Goal: Navigation & Orientation: Find specific page/section

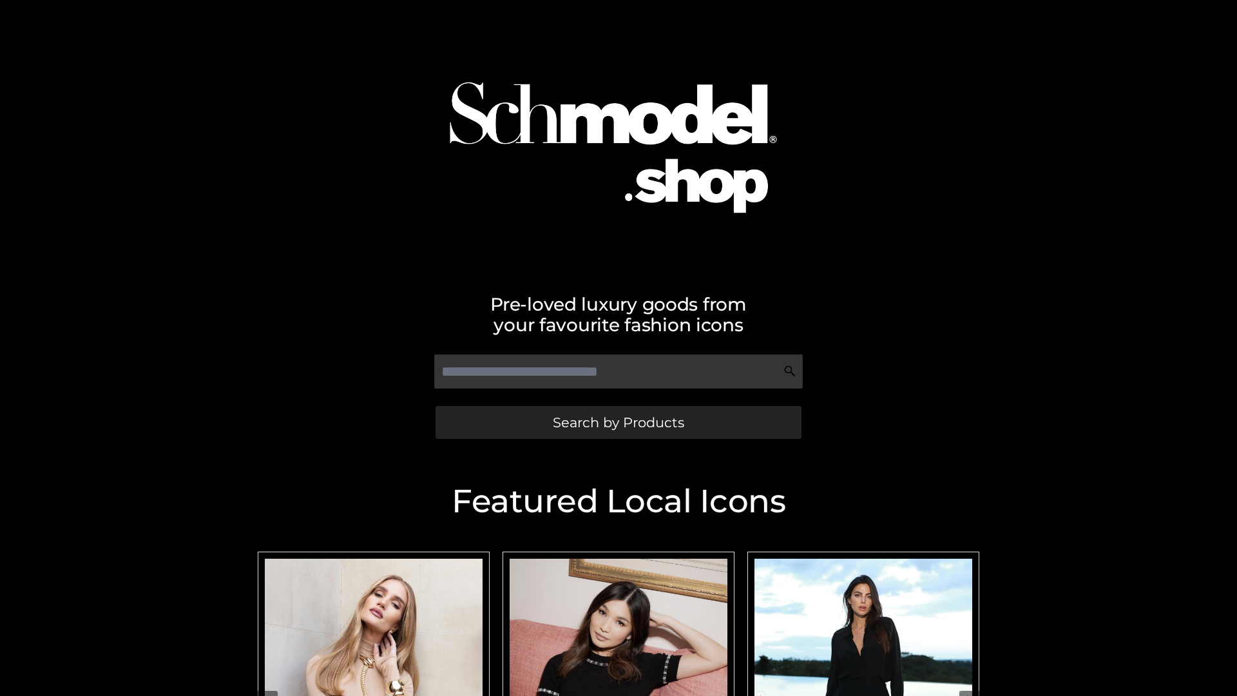
click at [618, 422] on span "Search by Products" at bounding box center [618, 422] width 131 height 14
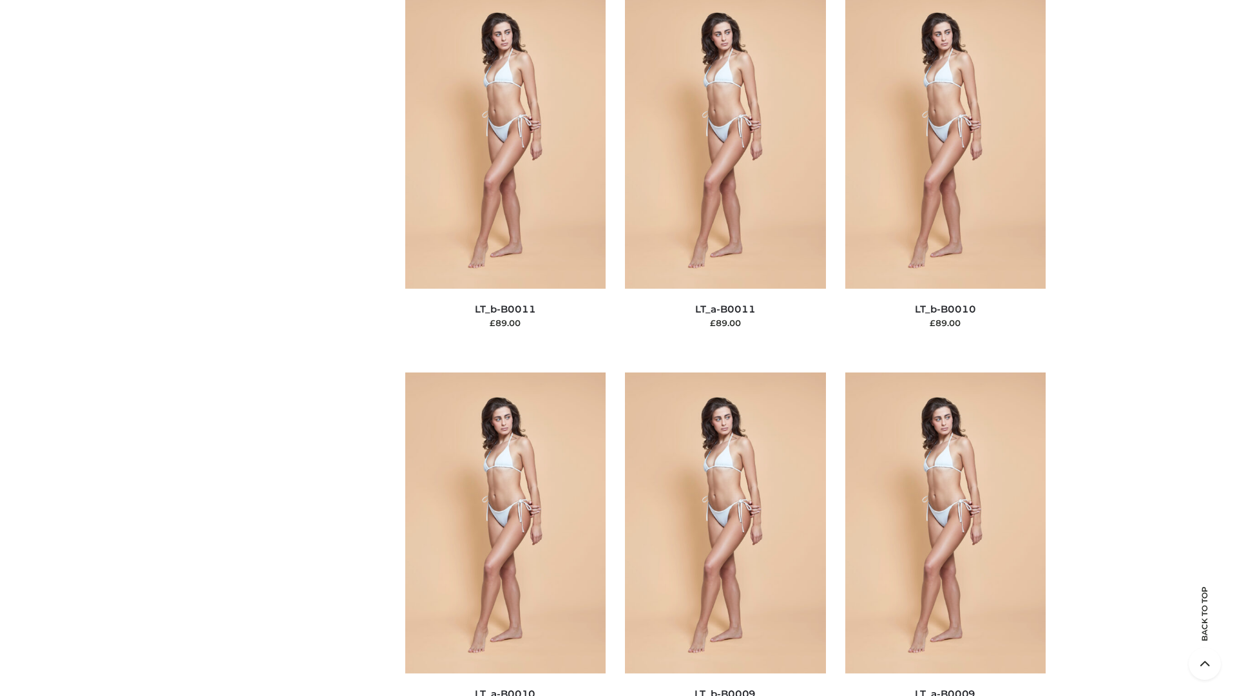
scroll to position [5785, 0]
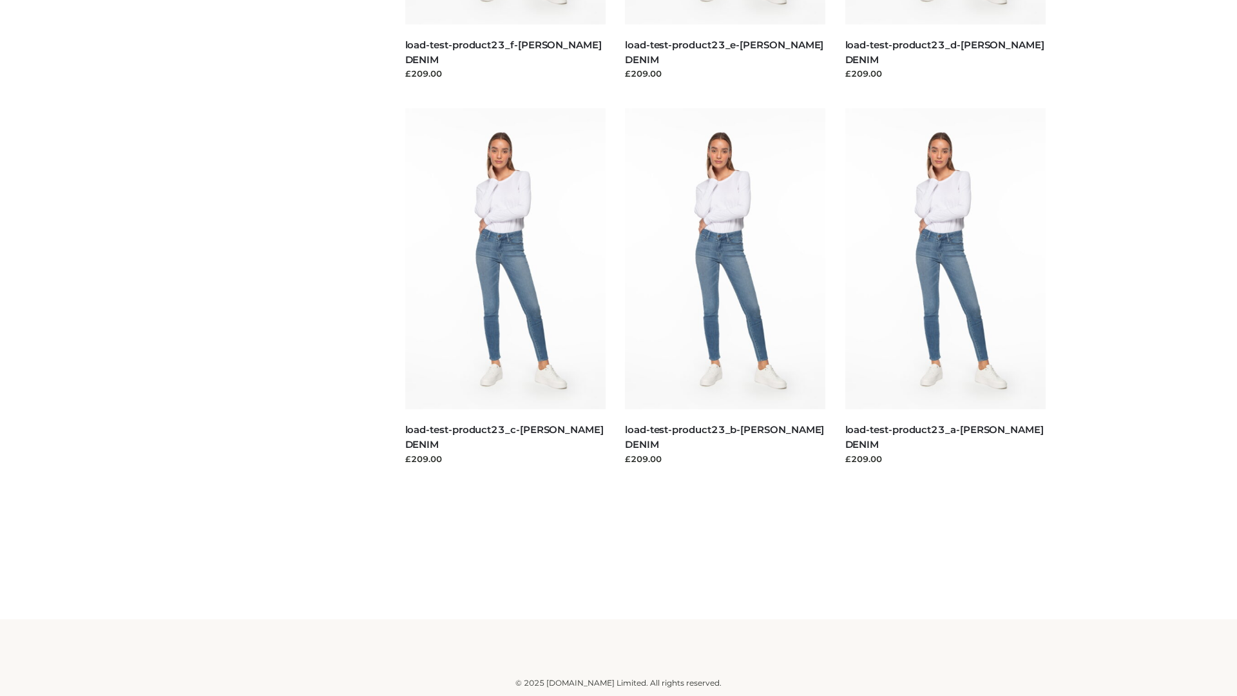
scroll to position [1130, 0]
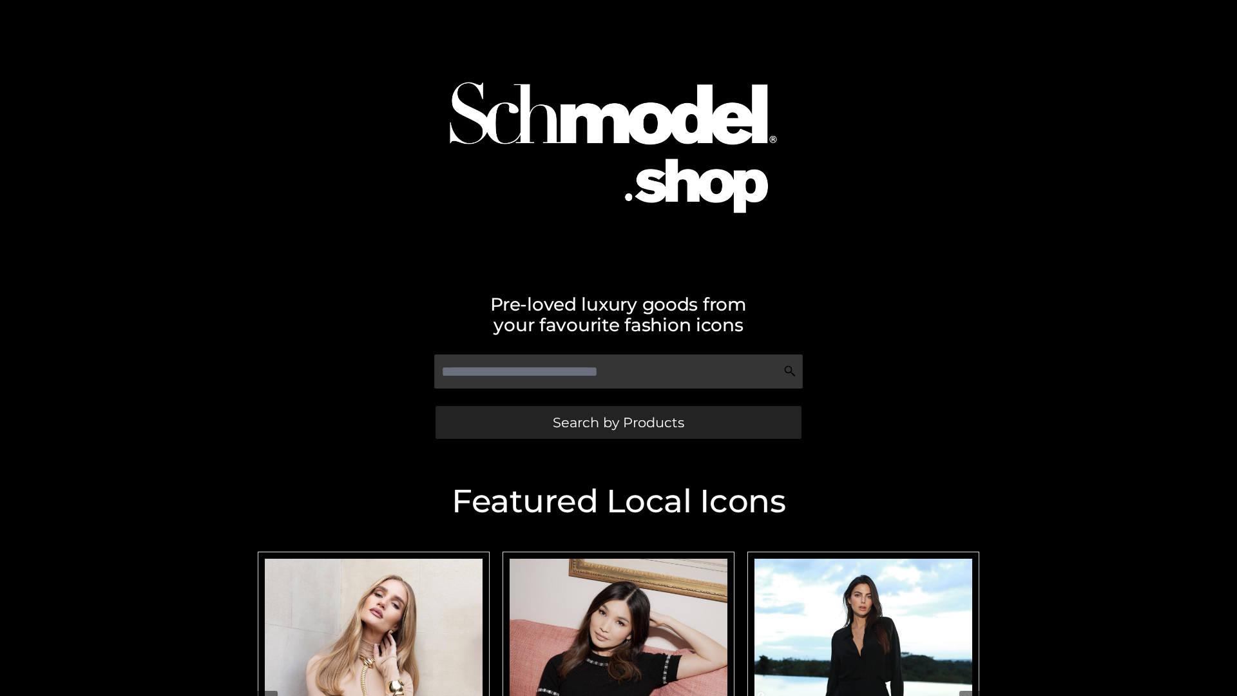
click at [618, 422] on span "Search by Products" at bounding box center [618, 422] width 131 height 14
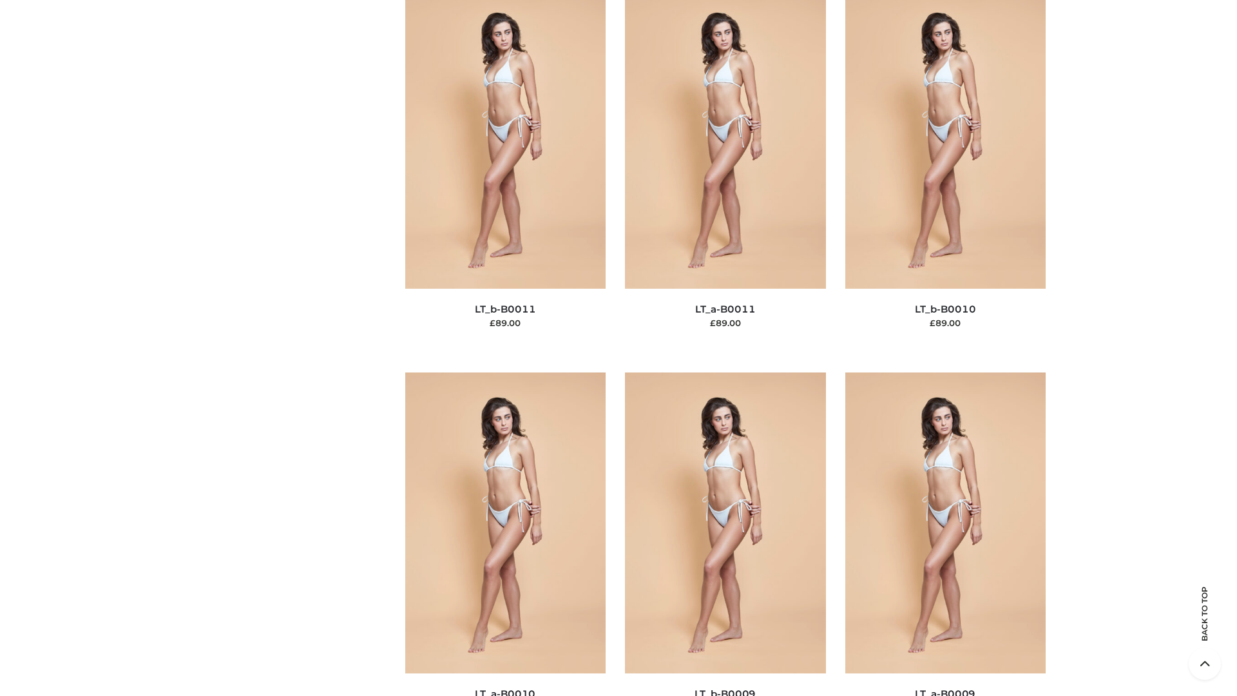
scroll to position [5785, 0]
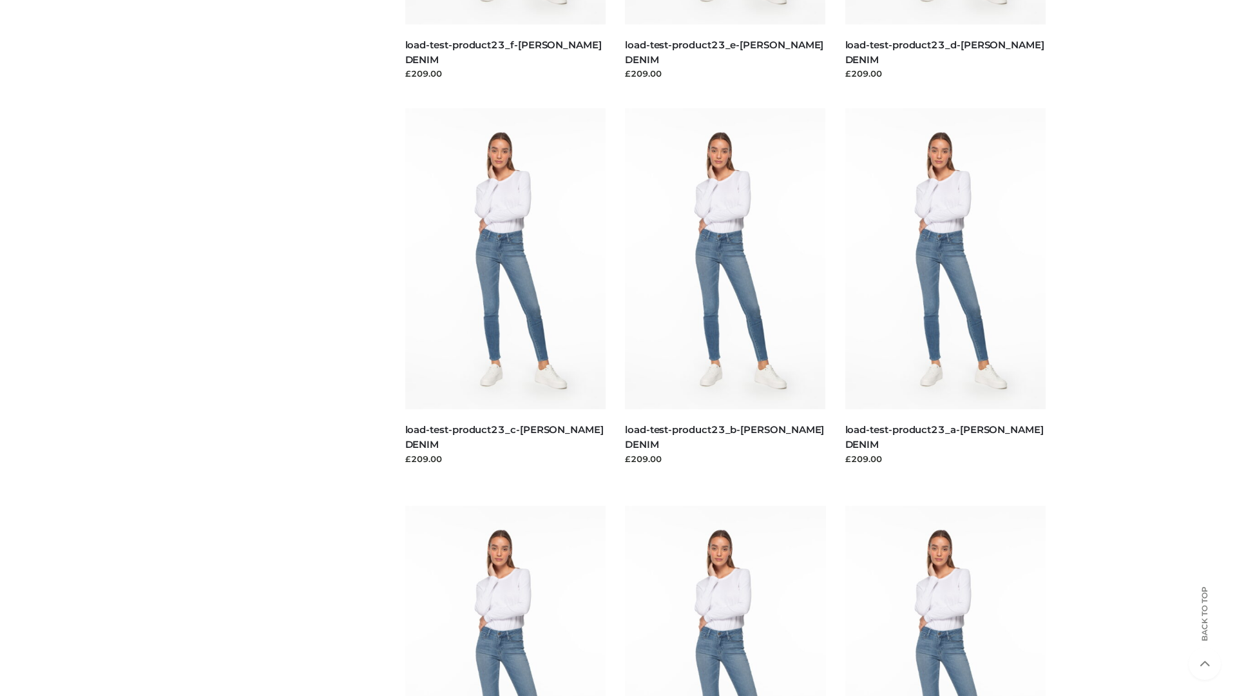
scroll to position [1130, 0]
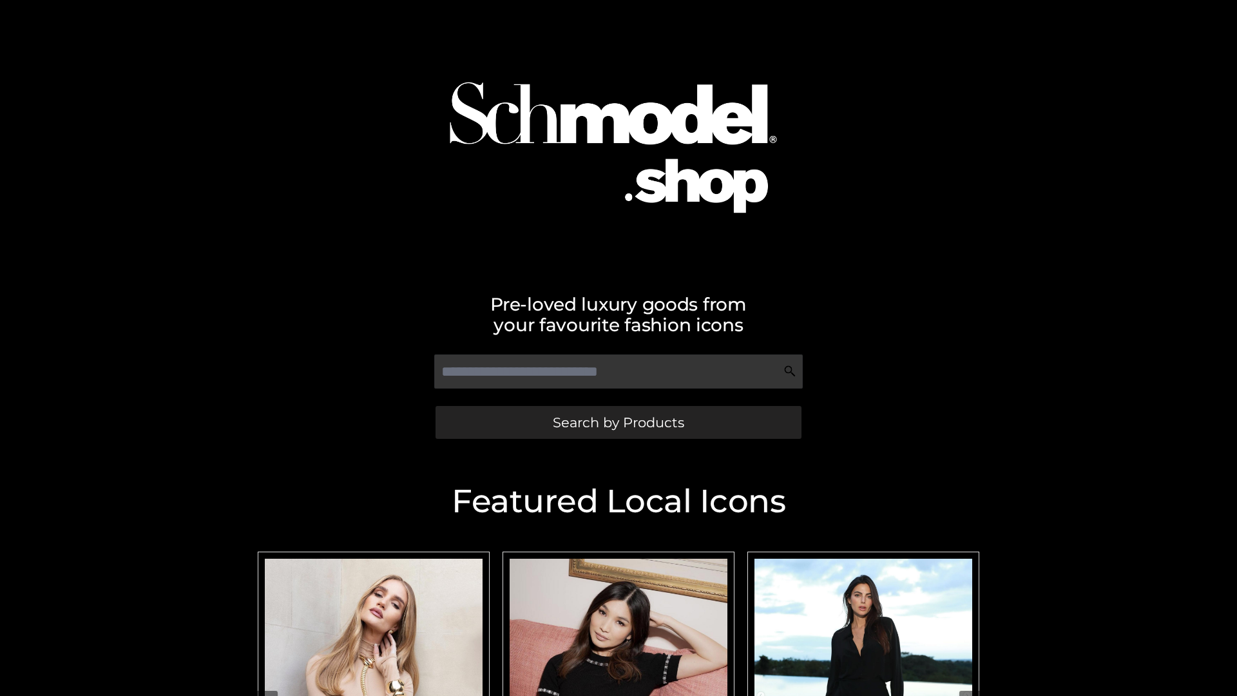
click at [618, 422] on span "Search by Products" at bounding box center [618, 422] width 131 height 14
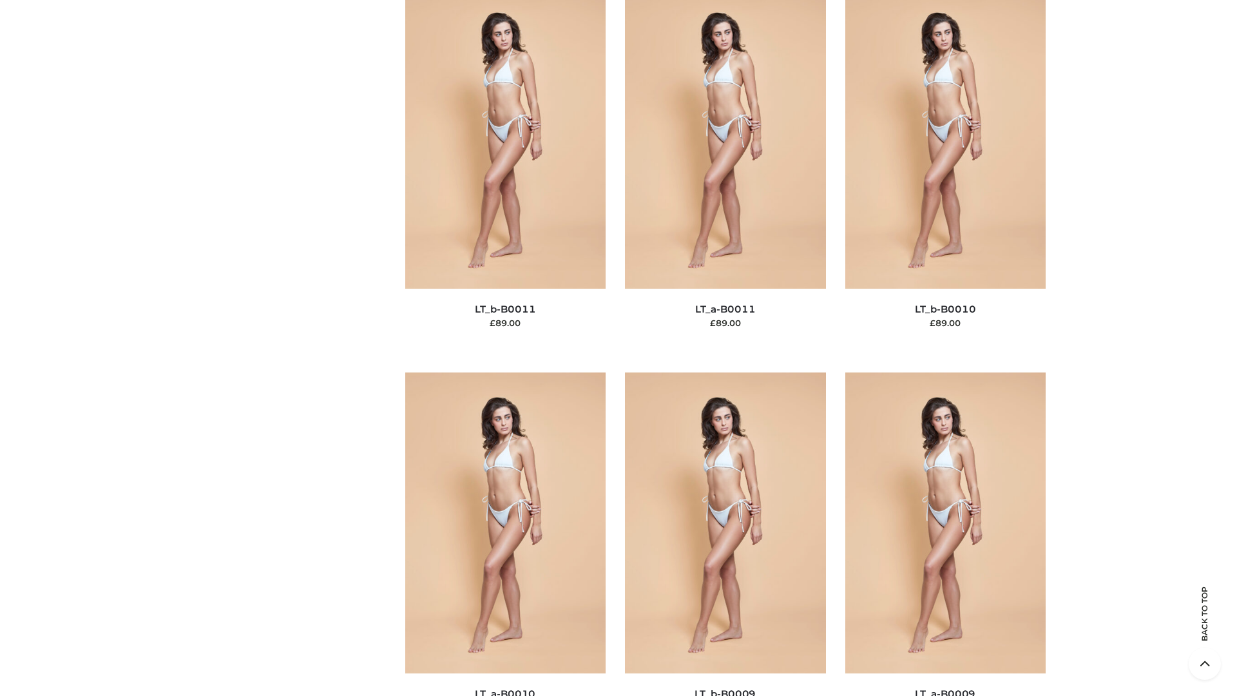
scroll to position [5785, 0]
